Goal: Download file/media

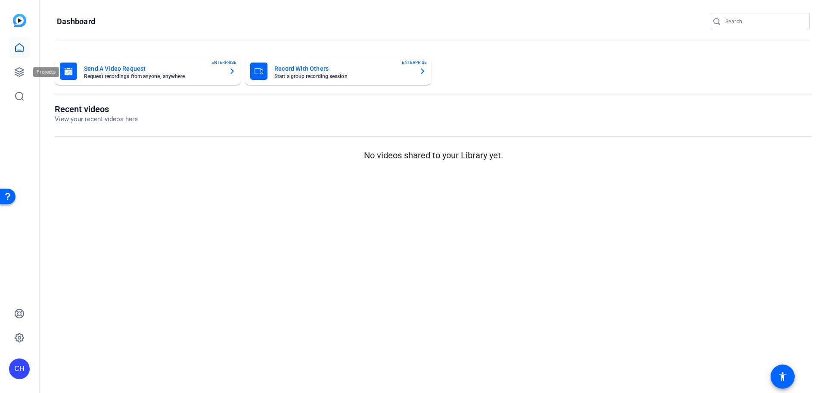
click at [16, 84] on div at bounding box center [19, 71] width 21 height 69
click at [16, 70] on icon at bounding box center [19, 72] width 9 height 9
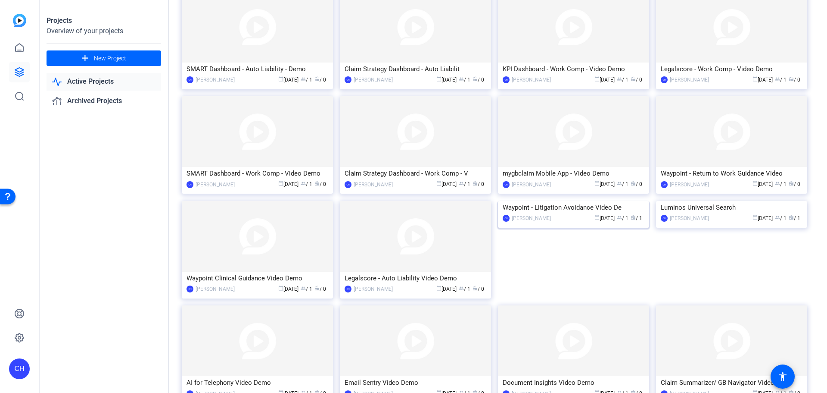
scroll to position [384, 0]
click at [561, 202] on img at bounding box center [573, 202] width 151 height 0
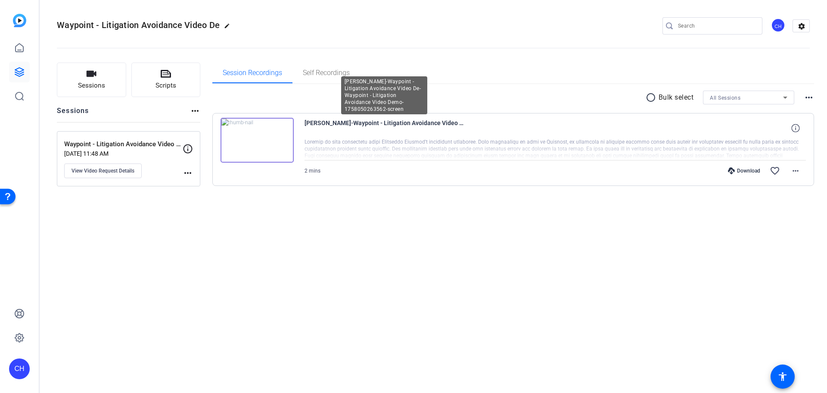
click at [343, 124] on span "[PERSON_NAME]-Waypoint - Litigation Avoidance Video De-Waypoint - Litigation Av…" at bounding box center [384, 128] width 159 height 21
click at [275, 140] on img at bounding box center [257, 140] width 73 height 45
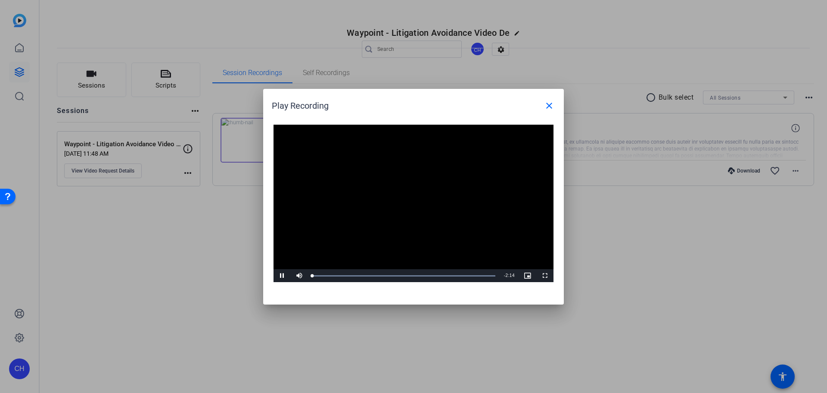
click at [408, 204] on video "Video Player" at bounding box center [414, 204] width 280 height 158
click at [281, 275] on span "Video Player" at bounding box center [282, 275] width 17 height 0
drag, startPoint x: 625, startPoint y: 211, endPoint x: 633, endPoint y: 176, distance: 35.9
click at [625, 211] on div at bounding box center [413, 196] width 827 height 393
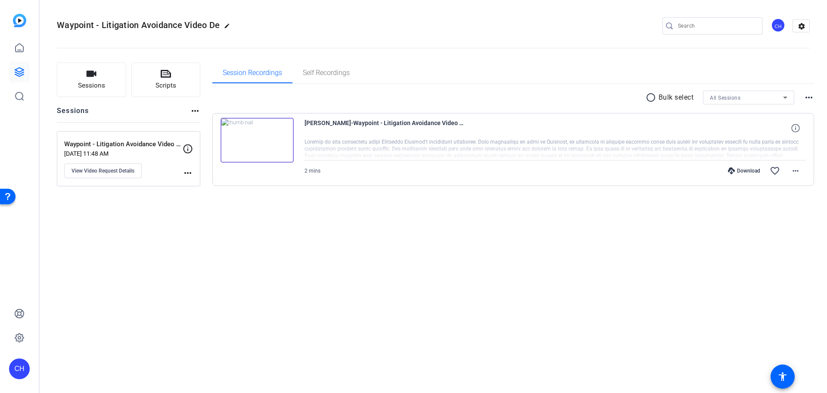
click at [414, 359] on div "Waypoint - Litigation Avoidance Video De edit CH settings Sessions Scripts Sess…" at bounding box center [434, 196] width 788 height 393
click at [215, 137] on div "[PERSON_NAME]-Waypoint - Litigation Avoidance Video De-Waypoint - Litigation Av…" at bounding box center [513, 149] width 602 height 73
click at [254, 140] on img at bounding box center [257, 140] width 73 height 45
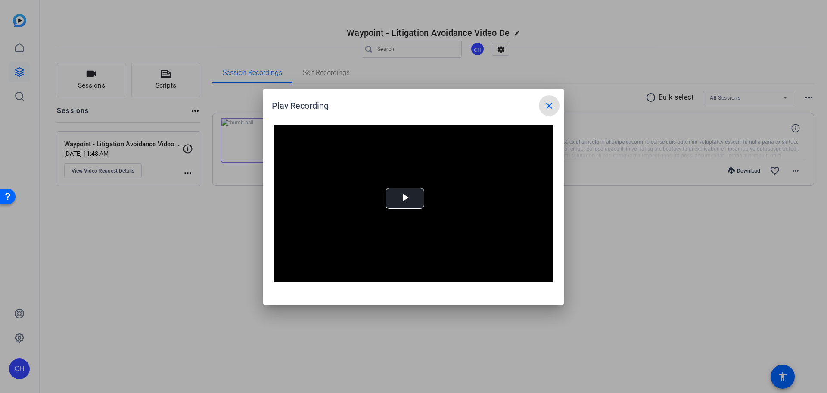
click at [546, 108] on mat-icon "close" at bounding box center [549, 105] width 10 height 10
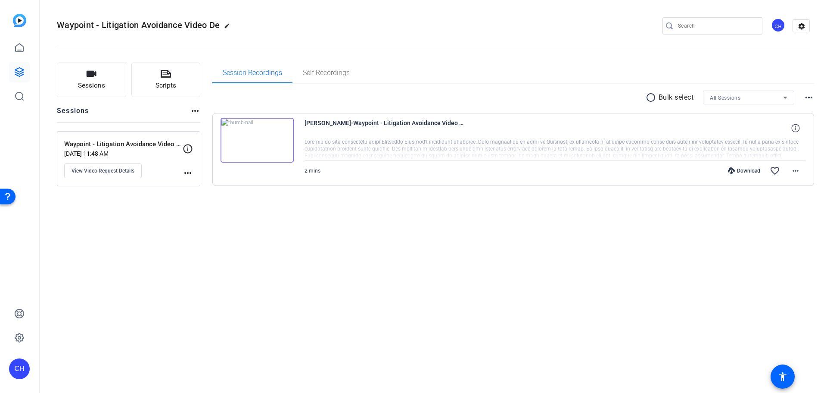
click at [602, 139] on div at bounding box center [556, 149] width 502 height 22
click at [737, 172] on div "Download" at bounding box center [744, 170] width 41 height 7
